Goal: Task Accomplishment & Management: Complete application form

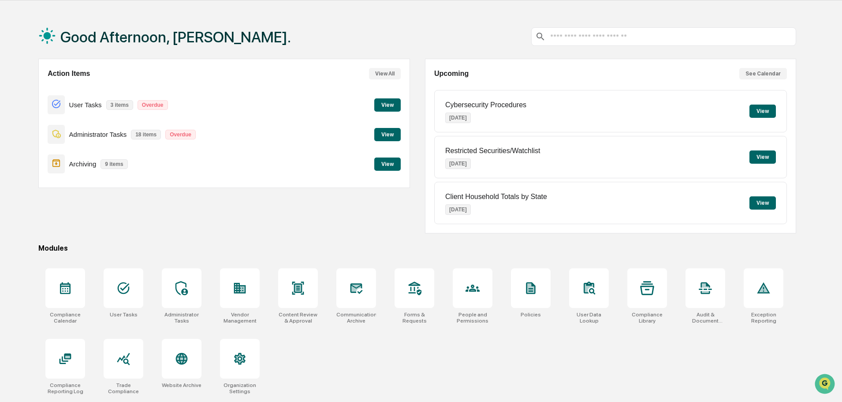
scroll to position [42, 0]
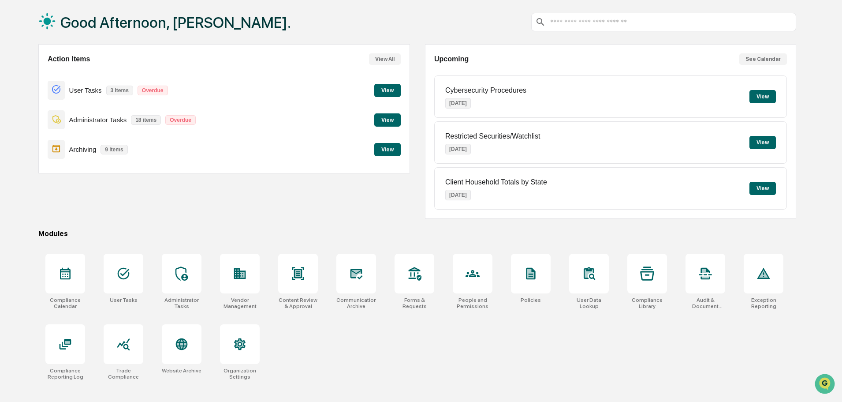
click at [415, 187] on div "Action Items View All User Tasks 3 items Overdue View Administrator Tasks 18 it…" at bounding box center [417, 131] width 758 height 175
click at [421, 342] on div "Compliance Calendar User Tasks Administrator Tasks Vendor Management Content Re…" at bounding box center [417, 316] width 758 height 137
click at [414, 339] on div "Compliance Calendar User Tasks Administrator Tasks Vendor Management Content Re…" at bounding box center [417, 316] width 758 height 137
click at [408, 342] on div "Compliance Calendar User Tasks Administrator Tasks Vendor Management Content Re…" at bounding box center [417, 316] width 758 height 137
click at [391, 91] on button "View" at bounding box center [387, 90] width 26 height 13
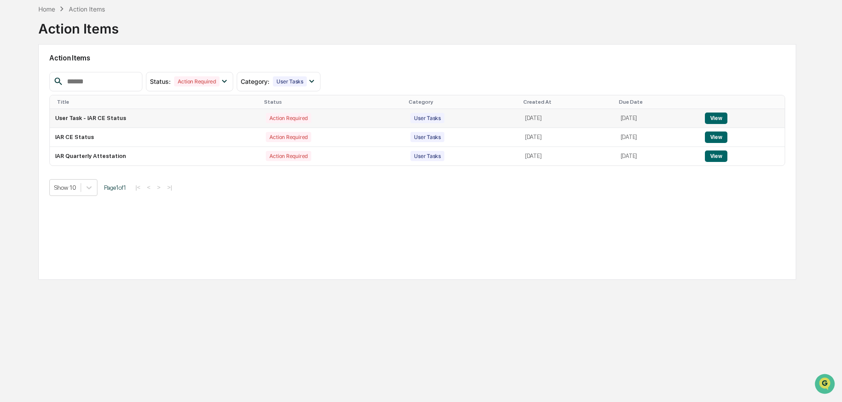
click at [721, 114] on button "View" at bounding box center [716, 117] width 22 height 11
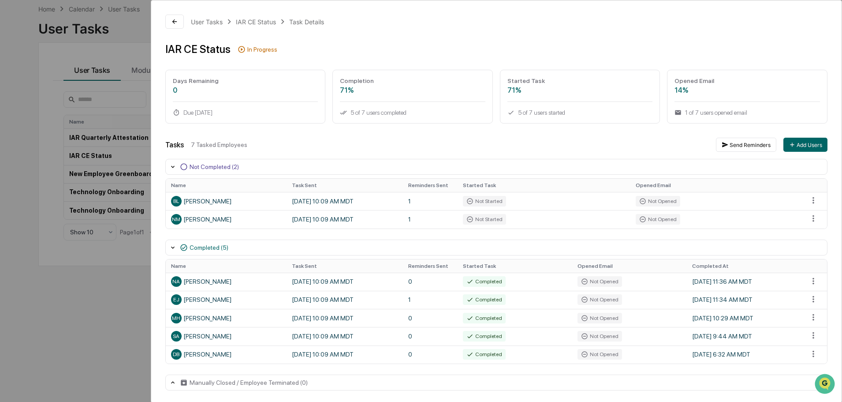
click at [46, 156] on div "User Tasks IAR CE Status Task Details IAR CE Status In Progress Days Remaining …" at bounding box center [421, 201] width 842 height 402
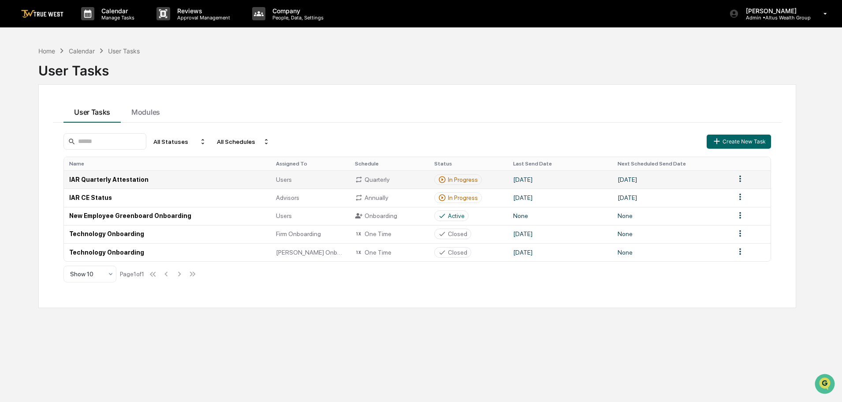
click at [465, 179] on div "In Progress" at bounding box center [463, 179] width 30 height 7
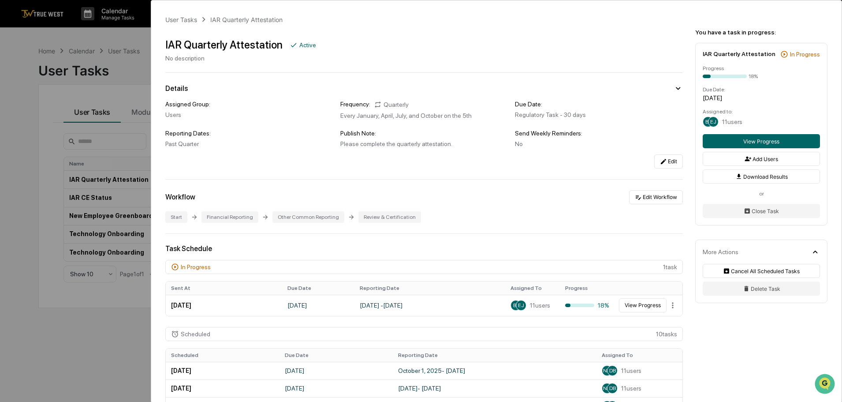
click at [36, 85] on div "User Tasks IAR Quarterly Attestation IAR Quarterly Attestation Active No descri…" at bounding box center [421, 201] width 842 height 402
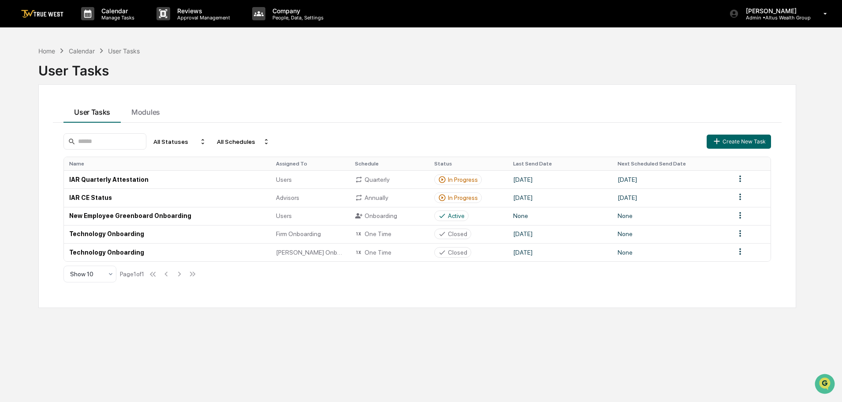
click at [157, 62] on div "User Tasks" at bounding box center [417, 67] width 758 height 23
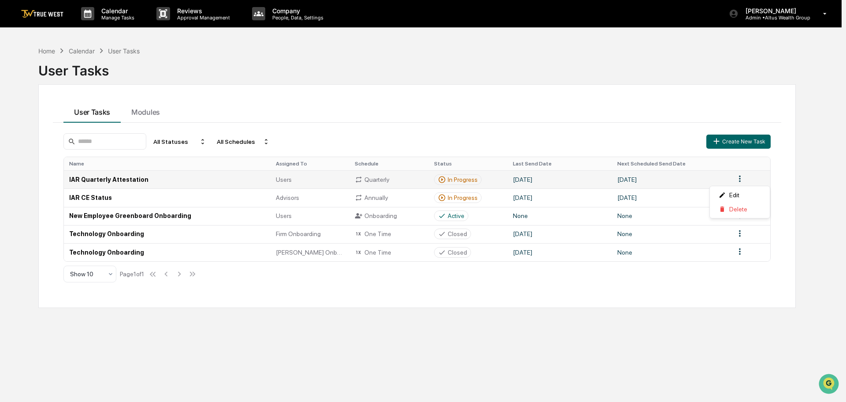
click at [738, 180] on html "Calendar Manage Tasks Reviews Approval Management Company People, Data, Setting…" at bounding box center [423, 201] width 846 height 402
click at [543, 97] on html "Calendar Manage Tasks Reviews Approval Management Company People, Data, Setting…" at bounding box center [423, 201] width 846 height 402
click at [735, 174] on html "Calendar Manage Tasks Reviews Approval Management Company People, Data, Setting…" at bounding box center [421, 201] width 842 height 402
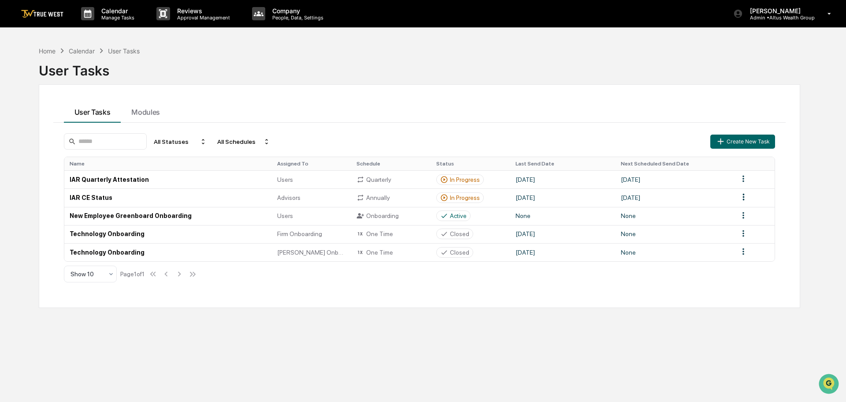
click at [613, 97] on html "Calendar Manage Tasks Reviews Approval Management Company People, Data, Setting…" at bounding box center [423, 201] width 846 height 402
click at [444, 179] on icon at bounding box center [442, 179] width 8 height 8
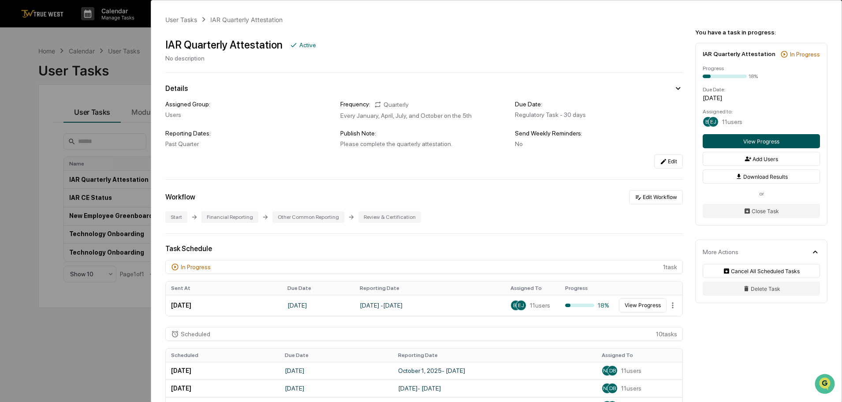
click at [749, 140] on button "View Progress" at bounding box center [761, 141] width 117 height 14
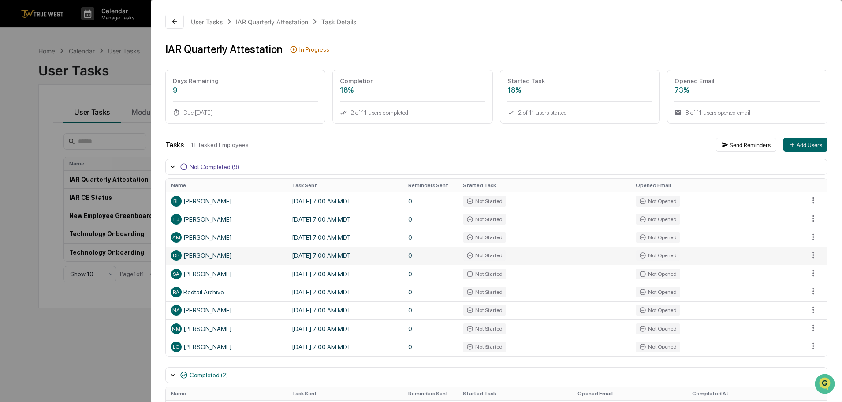
click at [339, 255] on td "[DATE] 7:00 AM MDT" at bounding box center [345, 255] width 116 height 18
click at [810, 253] on html "Calendar Manage Tasks Reviews Approval Management Company People, Data, Setting…" at bounding box center [421, 201] width 842 height 402
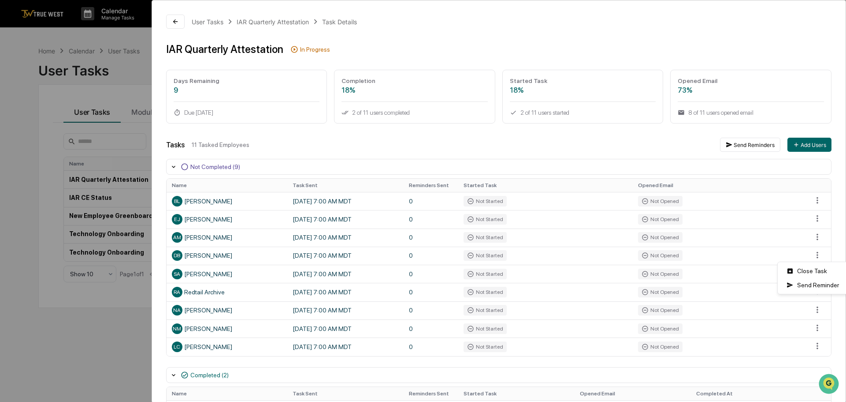
click at [742, 259] on html "Calendar Manage Tasks Reviews Approval Management Company People, Data, Setting…" at bounding box center [423, 201] width 846 height 402
click at [168, 19] on button at bounding box center [174, 22] width 19 height 14
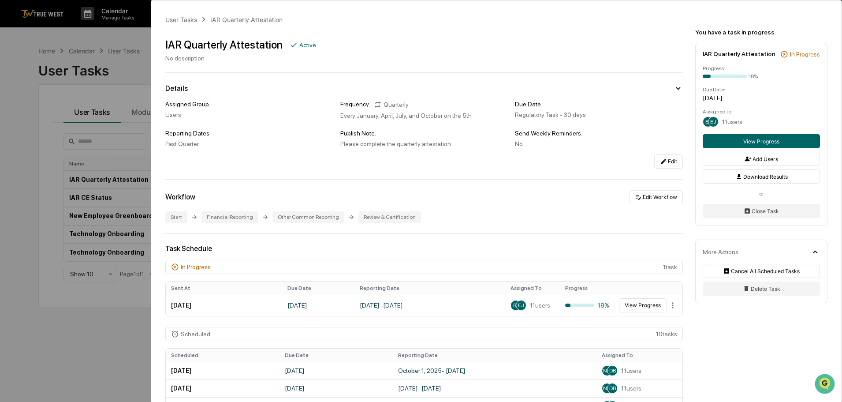
click at [112, 67] on div "User Tasks IAR Quarterly Attestation IAR Quarterly Attestation Active No descri…" at bounding box center [421, 201] width 842 height 402
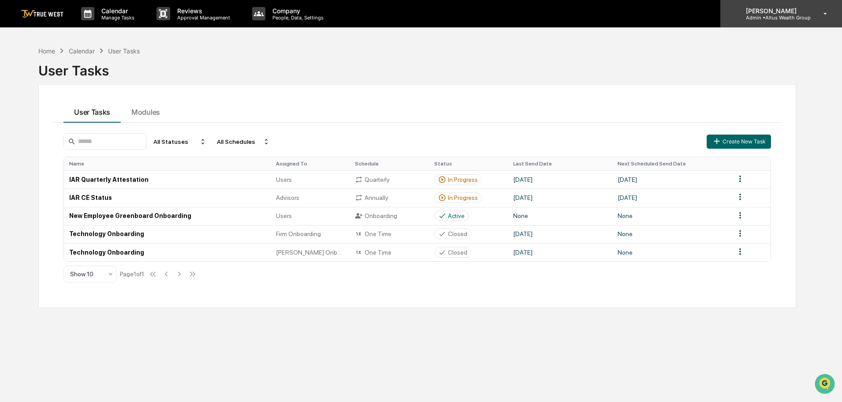
click at [783, 15] on p "Admin • Altus Wealth Group" at bounding box center [775, 18] width 72 height 6
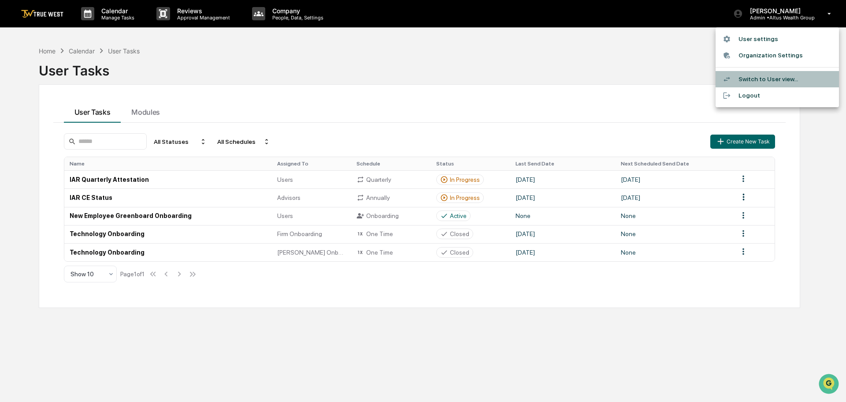
click at [756, 80] on li "Switch to User view..." at bounding box center [777, 79] width 123 height 16
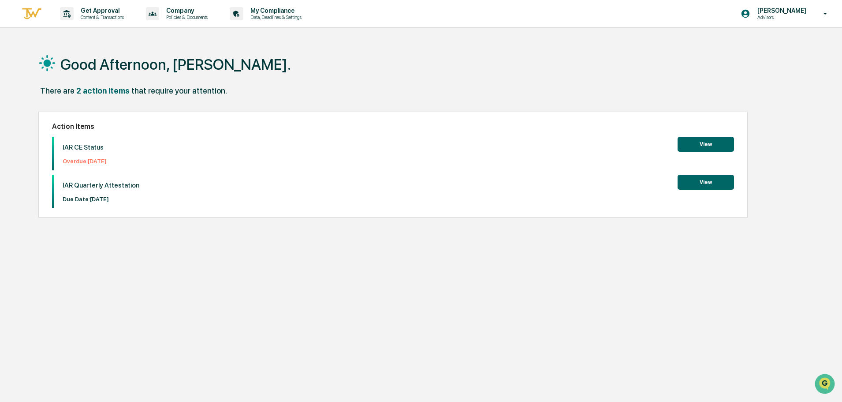
click at [695, 177] on button "View" at bounding box center [706, 182] width 56 height 15
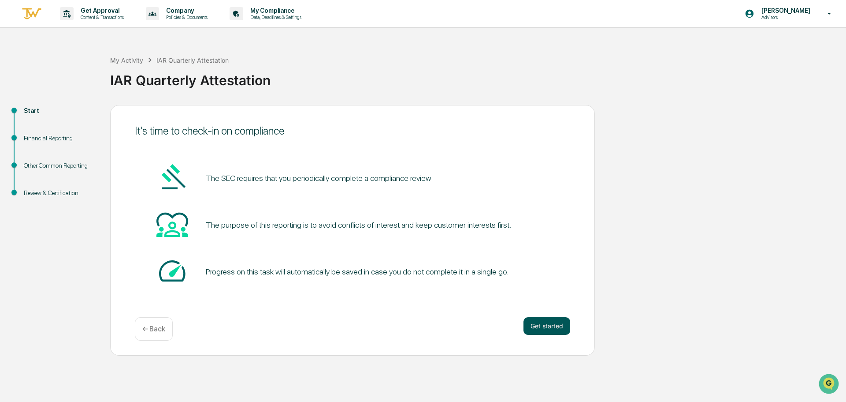
click at [544, 318] on button "Get started" at bounding box center [547, 326] width 47 height 18
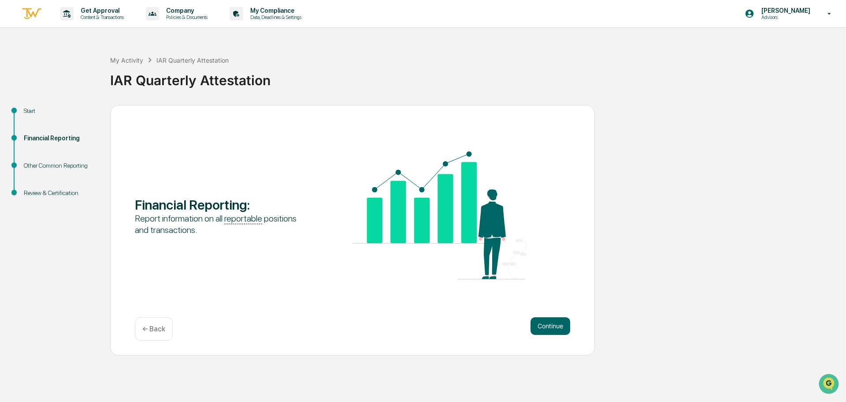
click at [552, 337] on div "Continue ← Back" at bounding box center [353, 328] width 436 height 23
click at [550, 328] on button "Continue" at bounding box center [551, 326] width 40 height 18
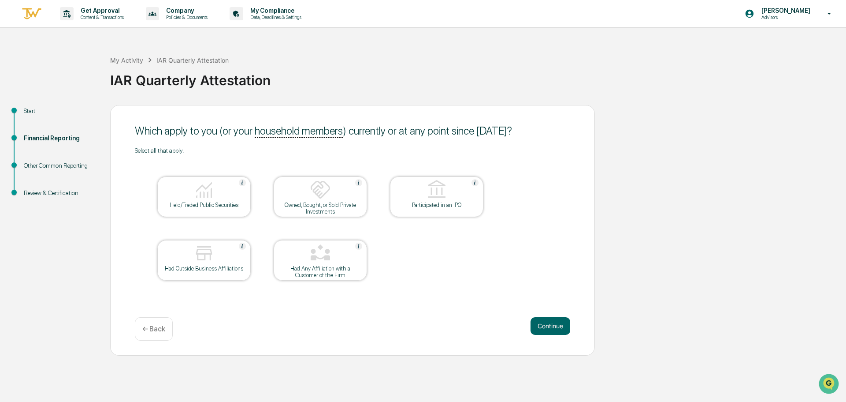
click at [212, 194] on img at bounding box center [204, 189] width 21 height 21
click at [189, 258] on div at bounding box center [204, 253] width 88 height 22
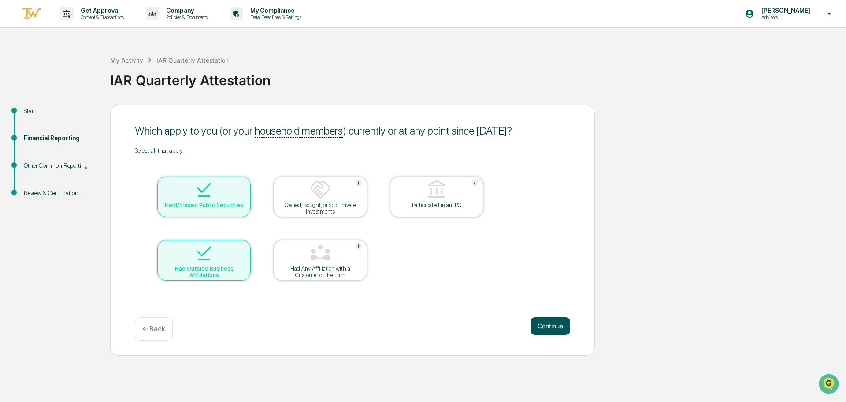
click at [543, 326] on button "Continue" at bounding box center [551, 326] width 40 height 18
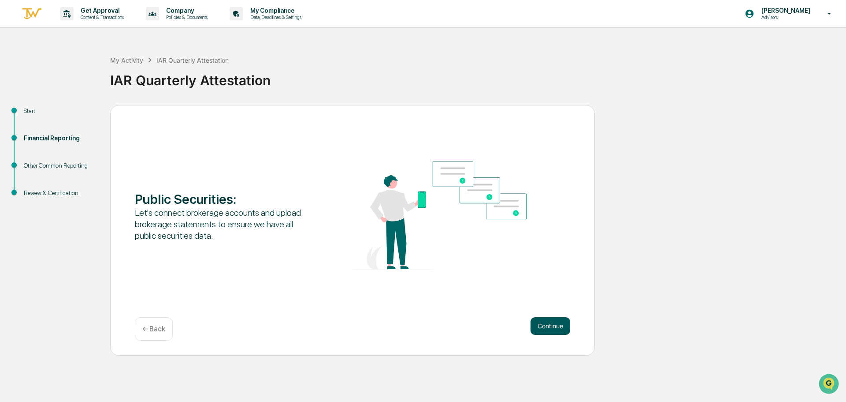
click at [553, 322] on button "Continue" at bounding box center [551, 326] width 40 height 18
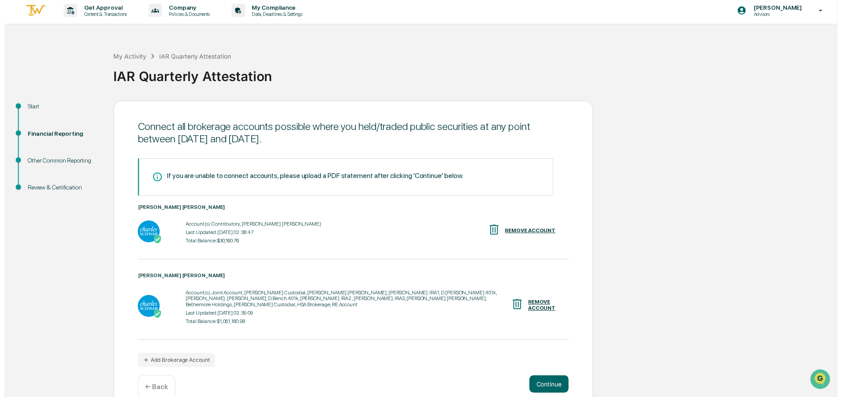
scroll to position [13, 0]
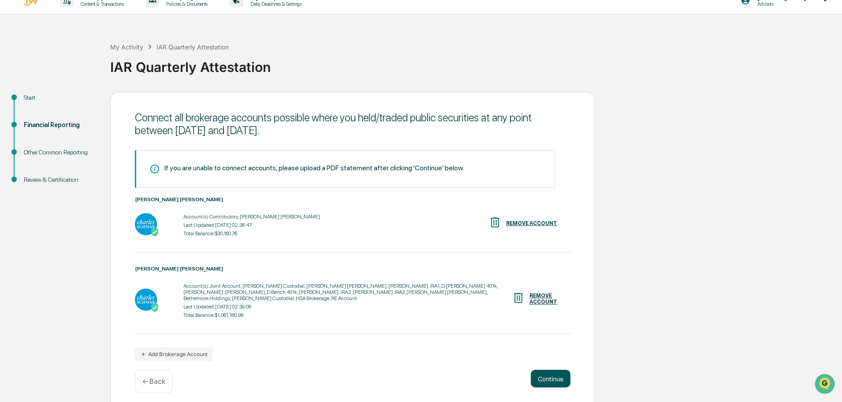
click at [552, 371] on button "Continue" at bounding box center [551, 378] width 40 height 18
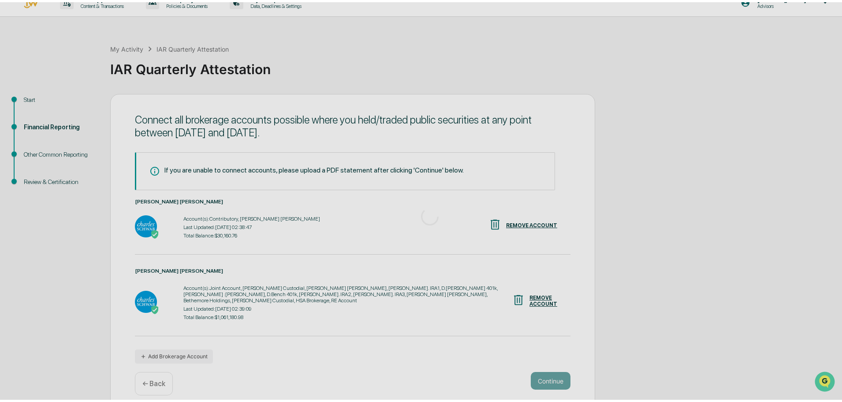
scroll to position [0, 0]
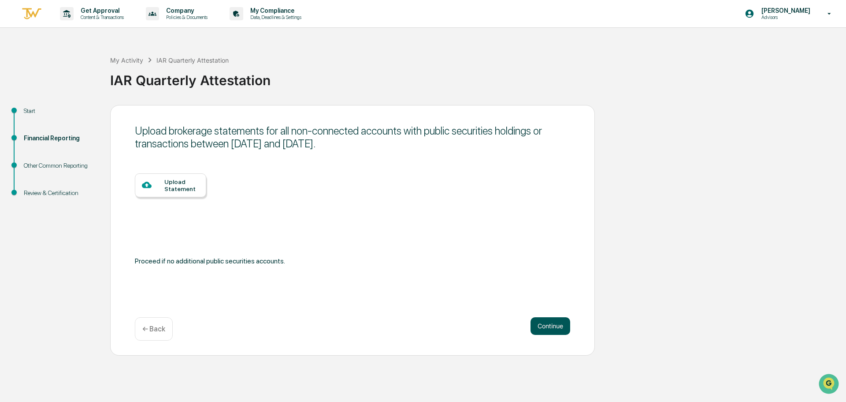
click at [544, 326] on button "Continue" at bounding box center [551, 326] width 40 height 18
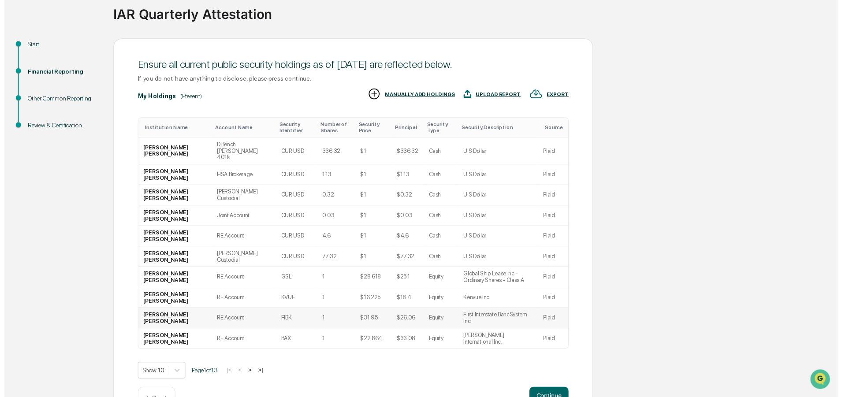
scroll to position [87, 0]
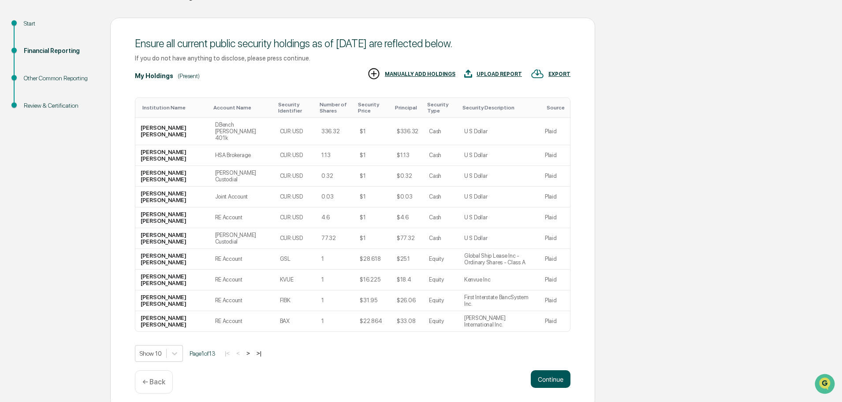
click at [549, 374] on button "Continue" at bounding box center [551, 379] width 40 height 18
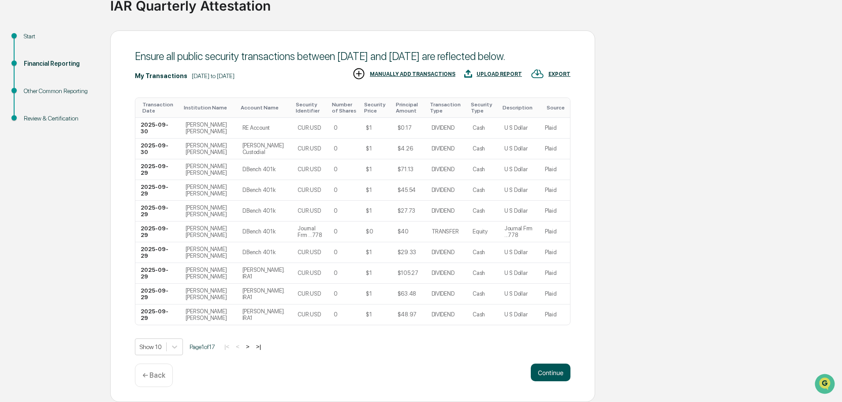
click at [560, 368] on button "Continue" at bounding box center [551, 372] width 40 height 18
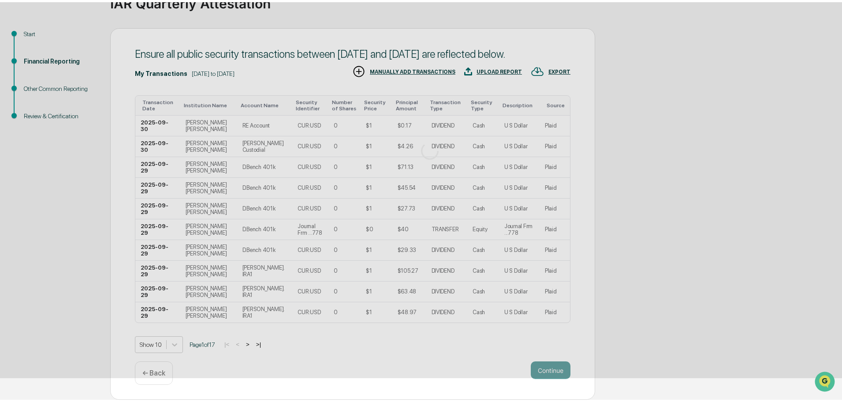
scroll to position [0, 0]
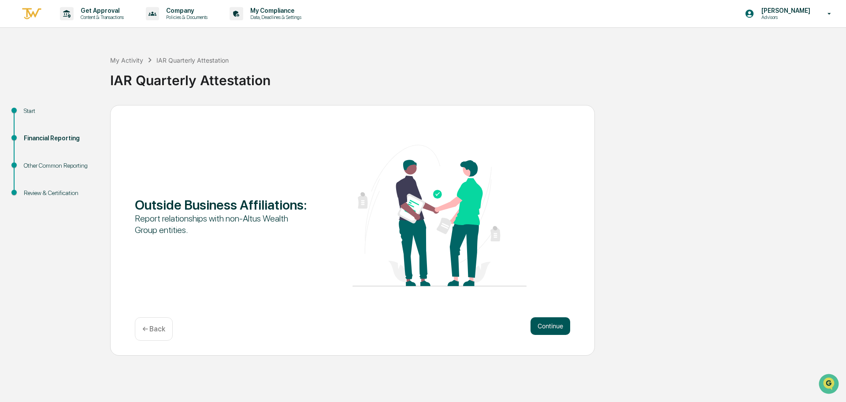
click at [551, 323] on button "Continue" at bounding box center [551, 326] width 40 height 18
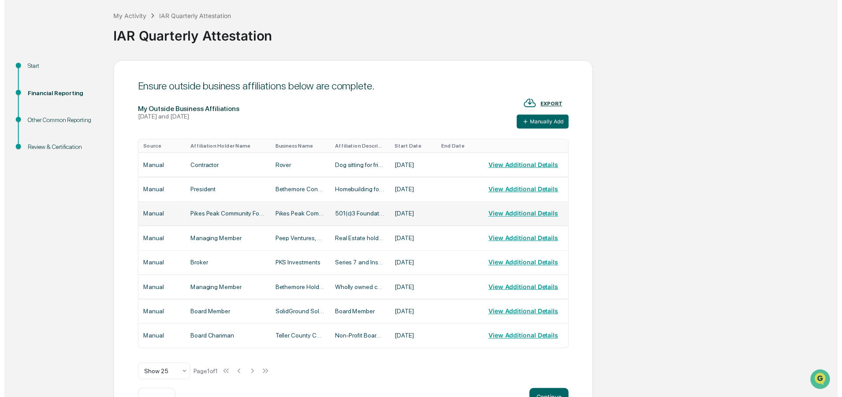
scroll to position [73, 0]
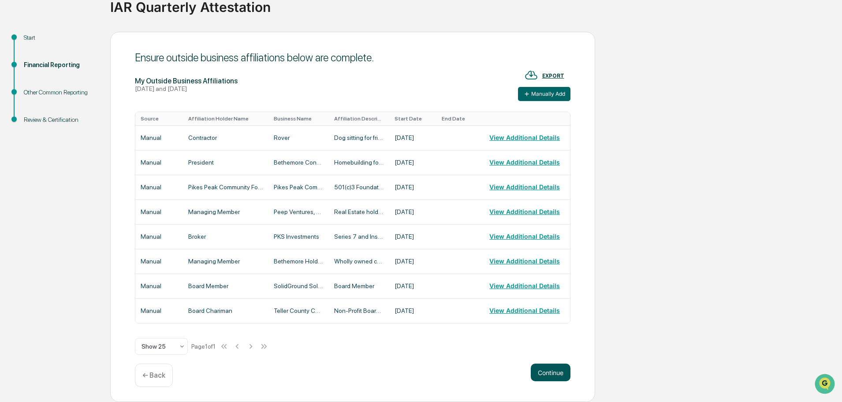
click at [541, 371] on button "Continue" at bounding box center [551, 372] width 40 height 18
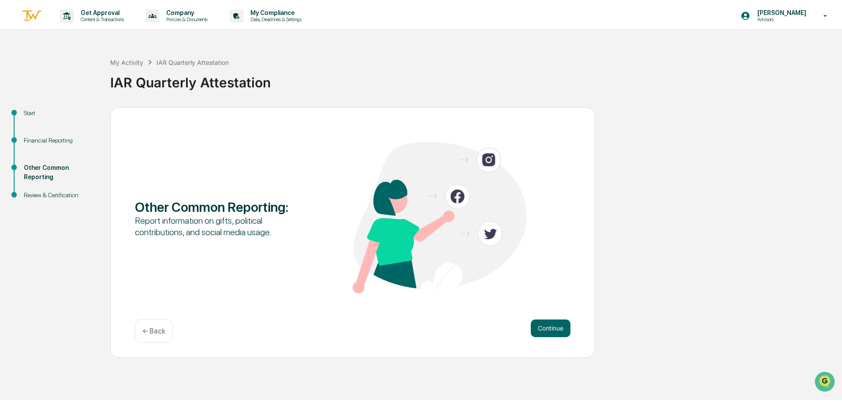
scroll to position [0, 0]
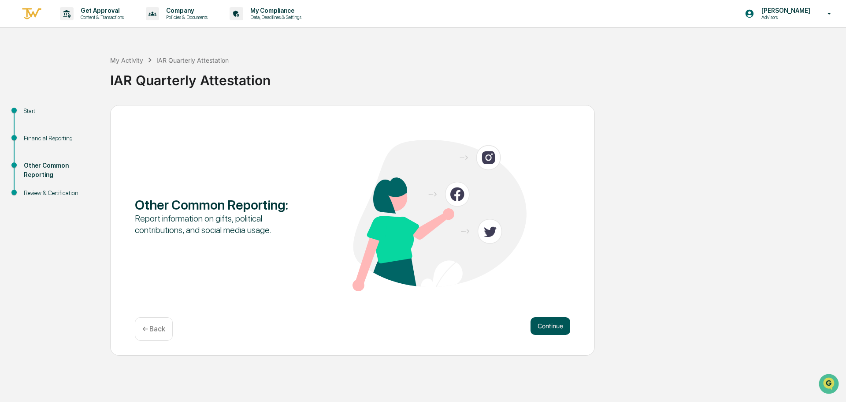
click at [549, 324] on button "Continue" at bounding box center [551, 326] width 40 height 18
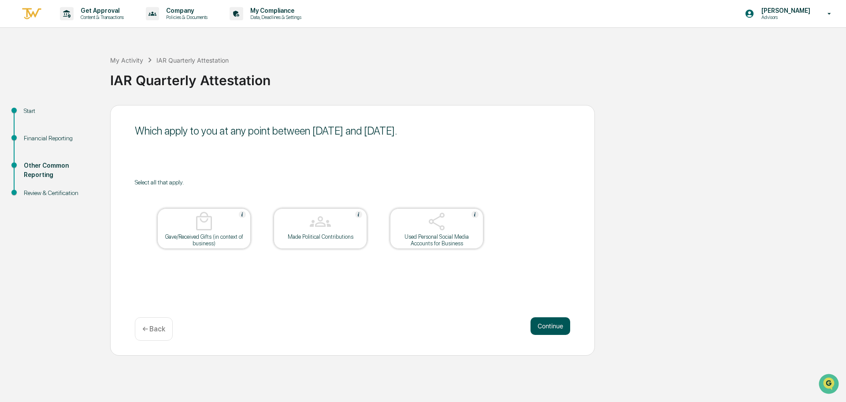
click at [550, 331] on button "Continue" at bounding box center [551, 326] width 40 height 18
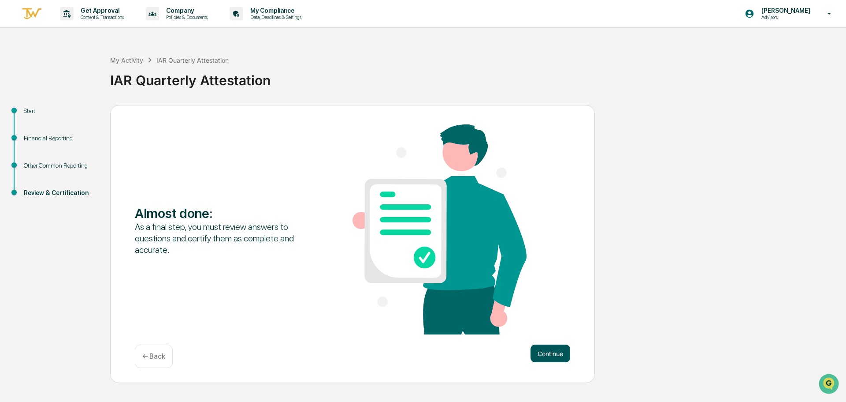
click at [555, 360] on button "Continue" at bounding box center [551, 353] width 40 height 18
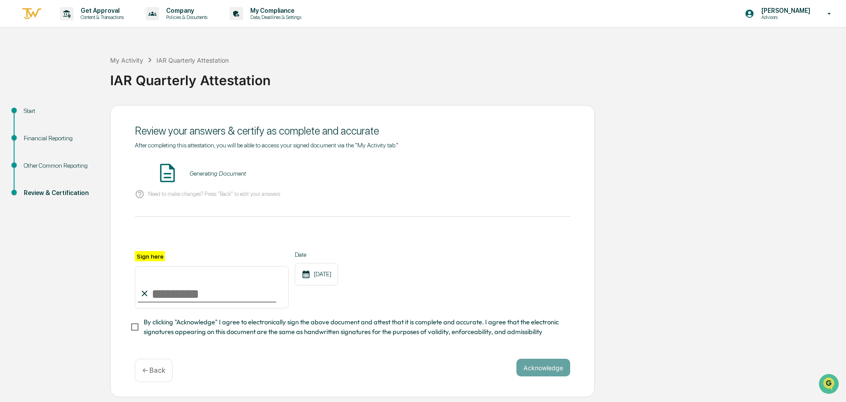
click at [169, 289] on input "Sign here" at bounding box center [212, 287] width 154 height 42
type input "**********"
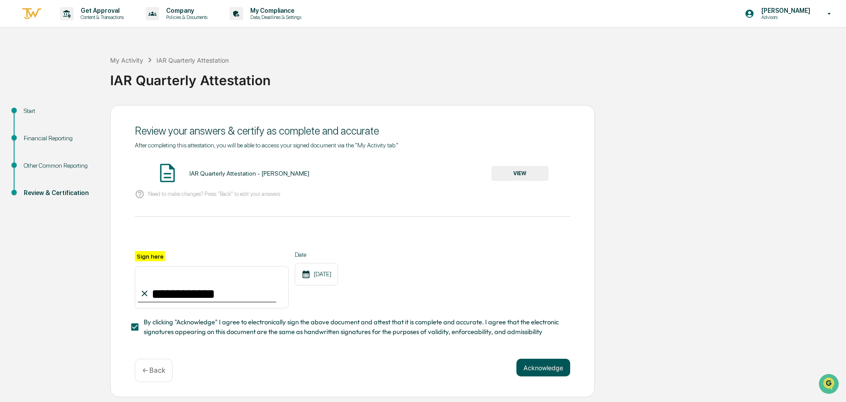
click at [534, 365] on button "Acknowledge" at bounding box center [544, 367] width 54 height 18
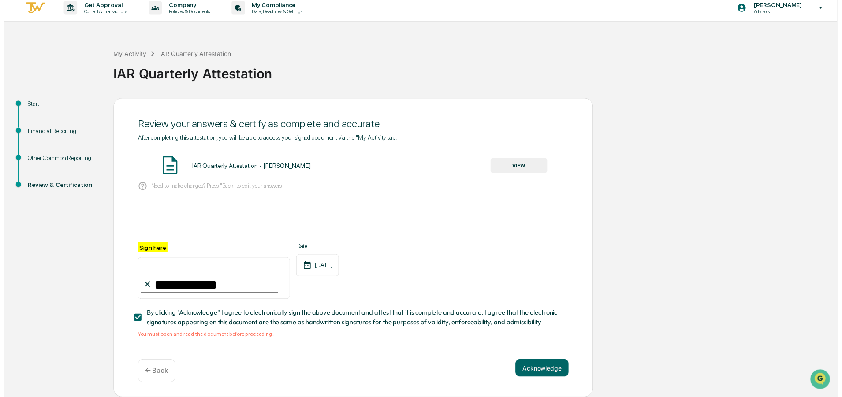
scroll to position [8, 0]
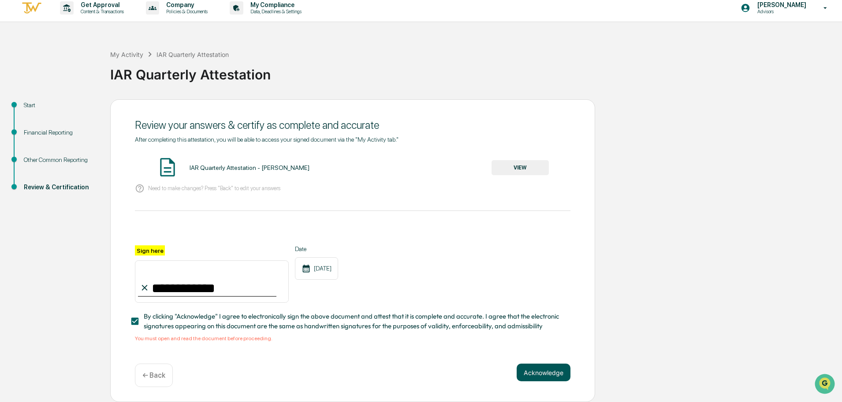
click at [546, 375] on button "Acknowledge" at bounding box center [544, 372] width 54 height 18
click at [508, 162] on button "VIEW" at bounding box center [520, 167] width 57 height 15
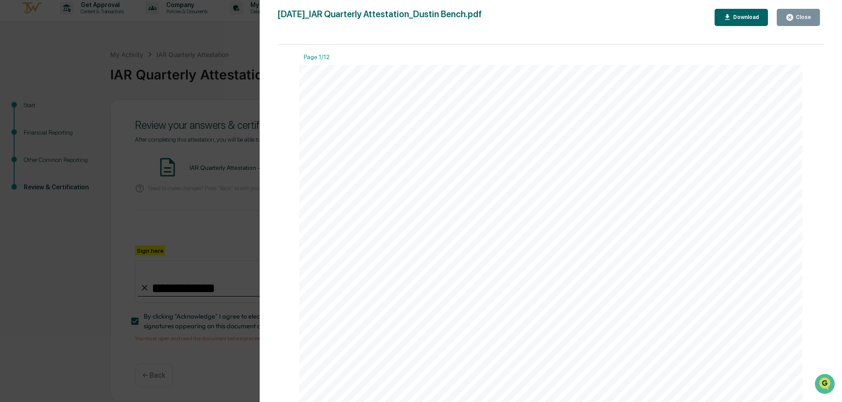
click at [798, 20] on div "Close" at bounding box center [802, 17] width 17 height 6
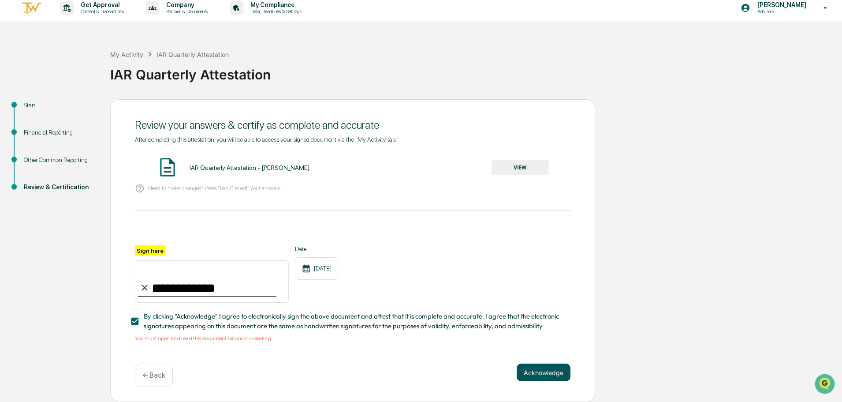
click at [559, 374] on button "Acknowledge" at bounding box center [544, 372] width 54 height 18
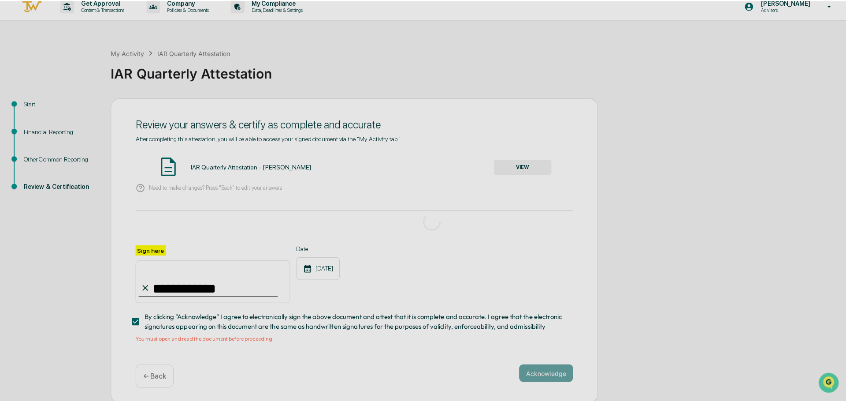
scroll to position [0, 0]
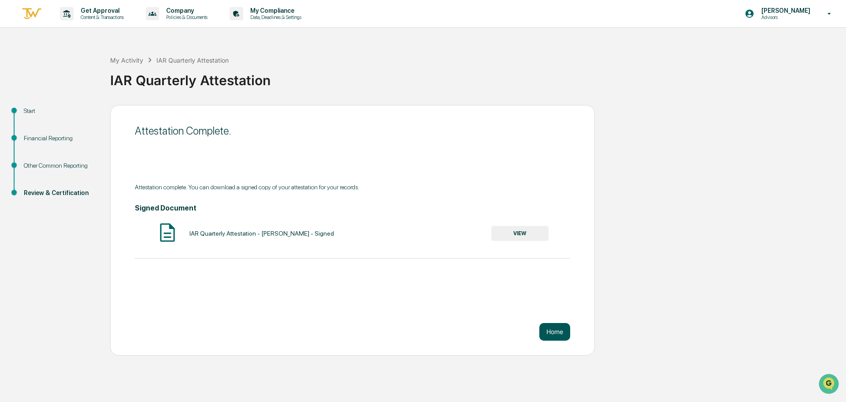
click at [551, 335] on button "Home" at bounding box center [555, 332] width 31 height 18
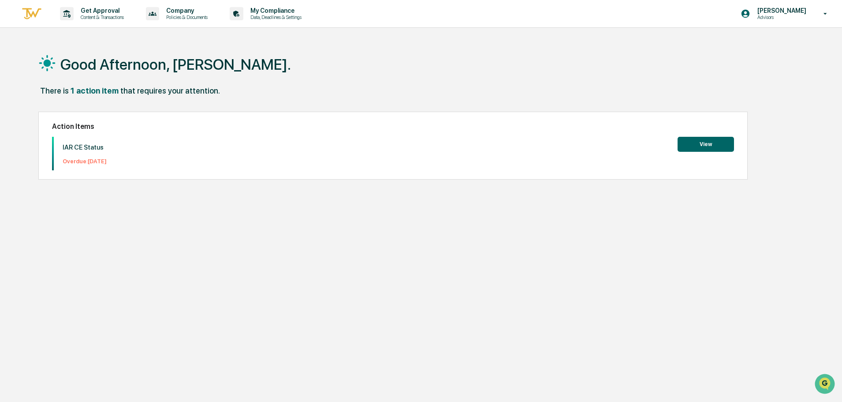
click at [696, 145] on button "View" at bounding box center [706, 144] width 56 height 15
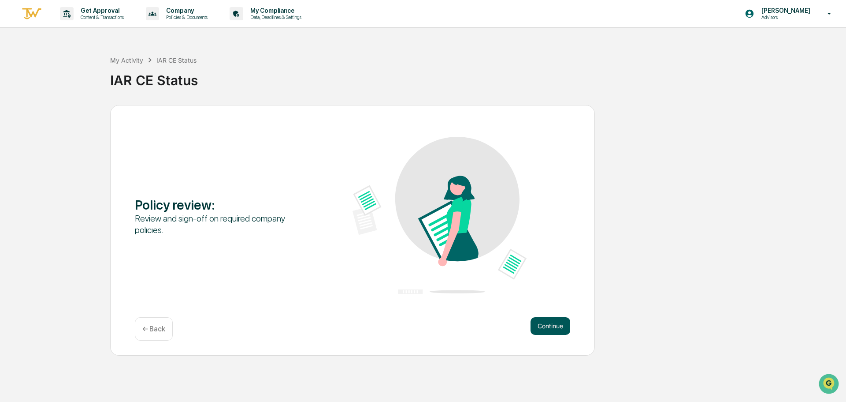
click at [551, 328] on button "Continue" at bounding box center [551, 326] width 40 height 18
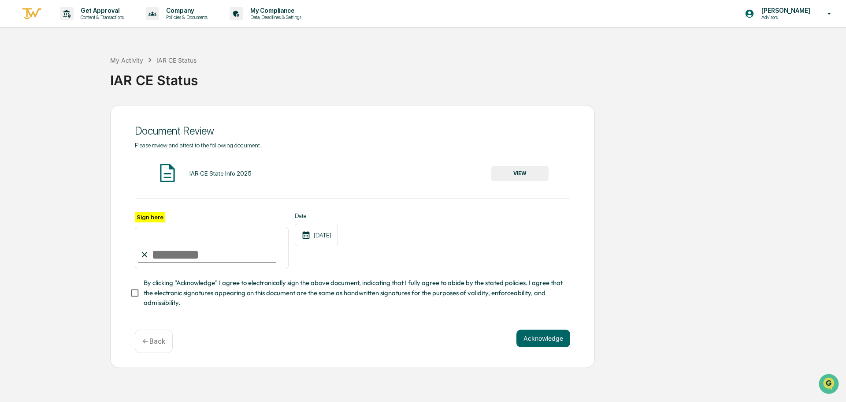
click at [176, 251] on input "Sign here" at bounding box center [212, 248] width 154 height 42
type input "**********"
click at [556, 343] on button "Acknowledge" at bounding box center [544, 338] width 54 height 18
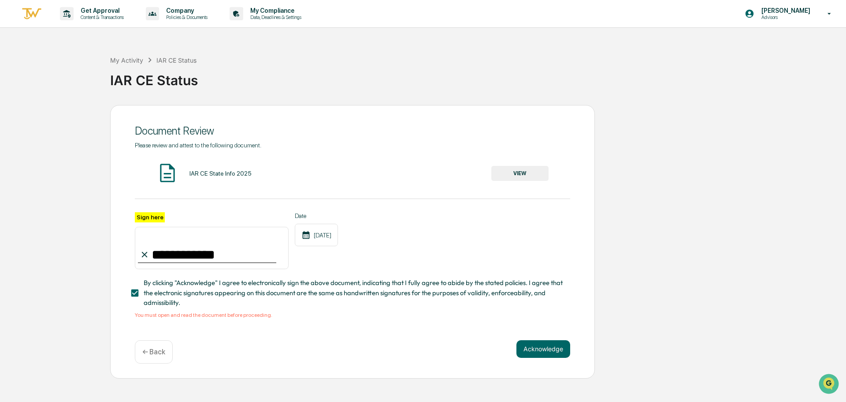
click at [515, 170] on button "VIEW" at bounding box center [520, 173] width 57 height 15
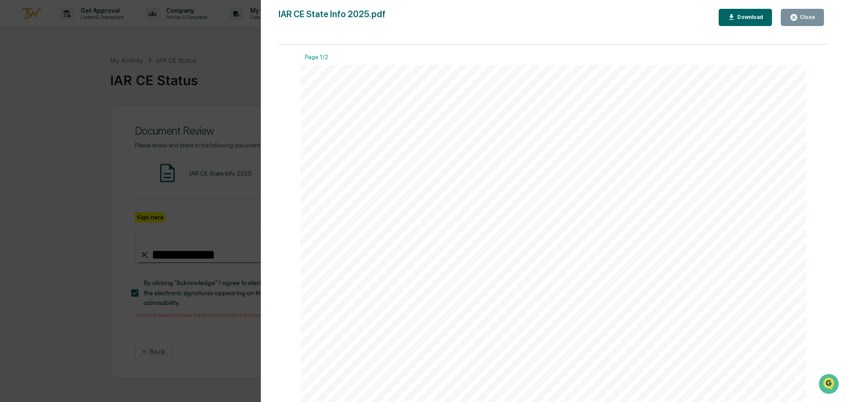
click at [806, 17] on div "Close" at bounding box center [806, 17] width 17 height 6
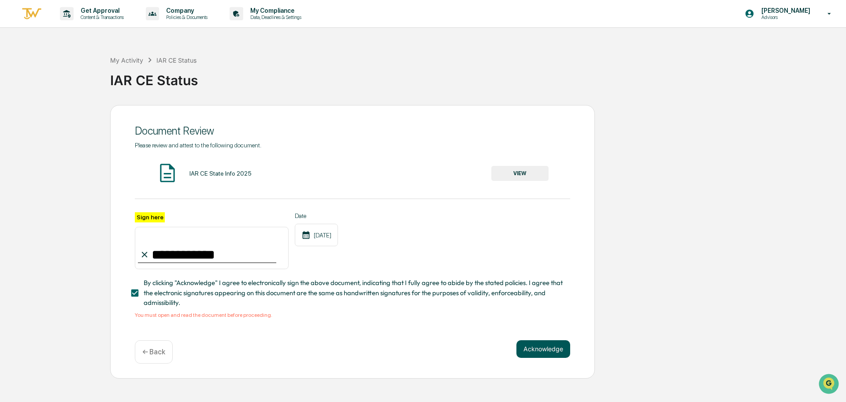
click at [549, 357] on button "Acknowledge" at bounding box center [544, 349] width 54 height 18
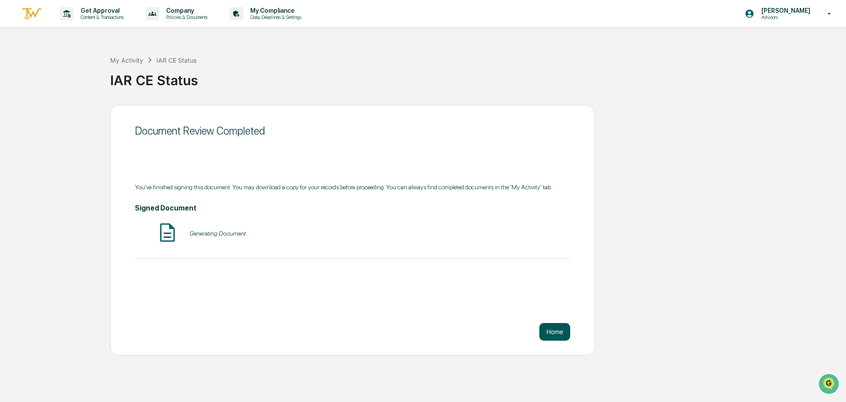
click at [558, 331] on button "Home" at bounding box center [555, 332] width 31 height 18
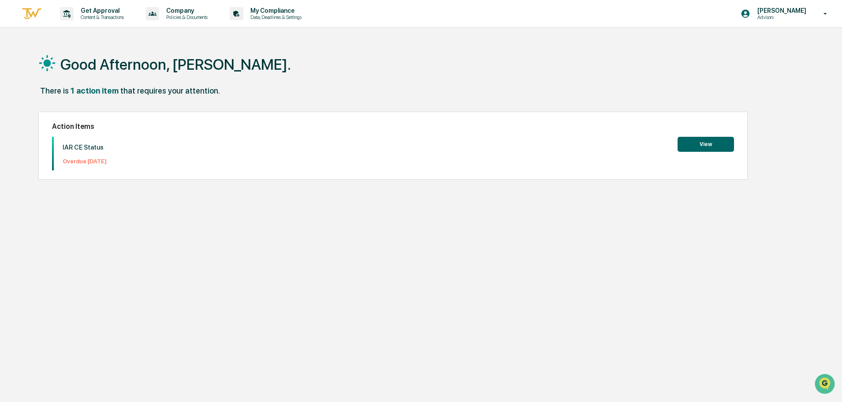
click at [504, 104] on div "Good Afternoon, [PERSON_NAME]. There is 1 action item that requires your attent…" at bounding box center [417, 243] width 784 height 402
click at [695, 143] on button "View" at bounding box center [706, 144] width 56 height 15
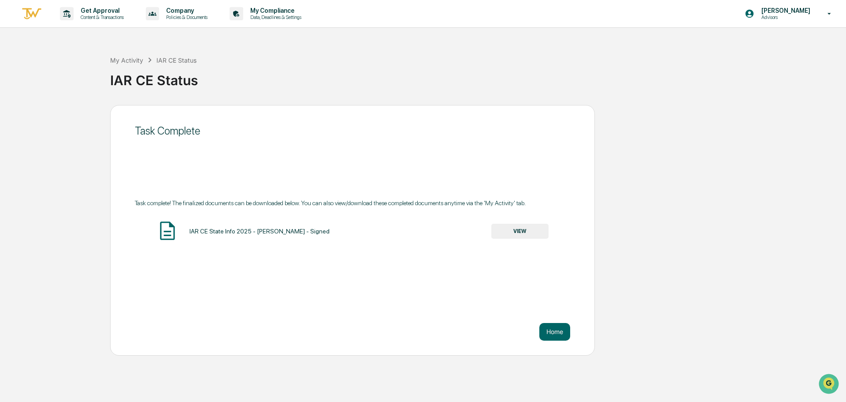
click at [527, 232] on button "VIEW" at bounding box center [520, 231] width 57 height 15
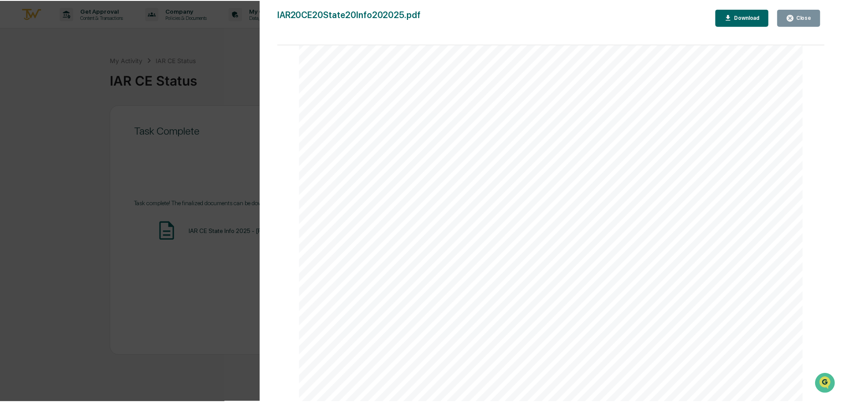
scroll to position [1940, 0]
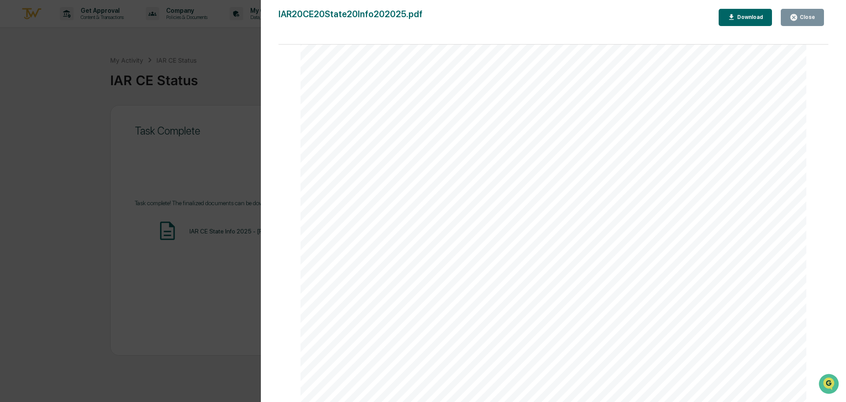
click at [797, 17] on icon "button" at bounding box center [794, 17] width 7 height 7
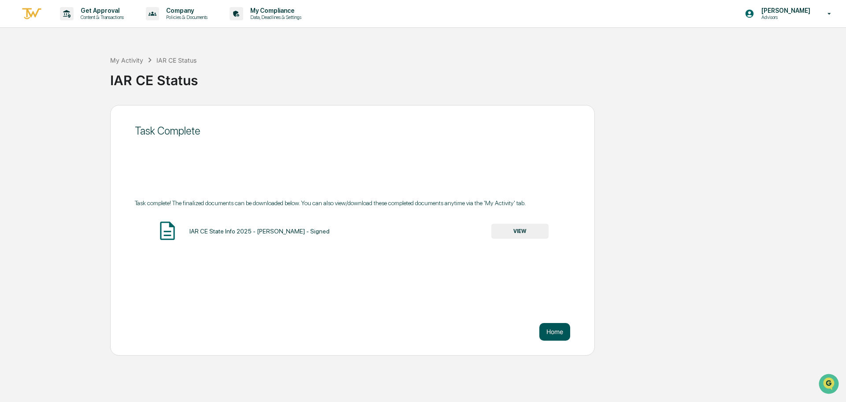
click at [551, 333] on button "Home" at bounding box center [555, 332] width 31 height 18
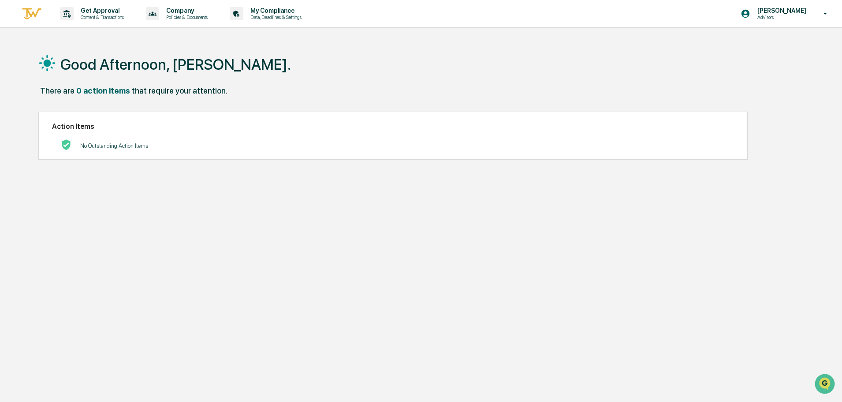
drag, startPoint x: 457, startPoint y: 91, endPoint x: 443, endPoint y: 92, distance: 13.3
click at [455, 91] on div "There are 0 action items that require your attention." at bounding box center [417, 95] width 758 height 18
